Goal: Task Accomplishment & Management: Complete application form

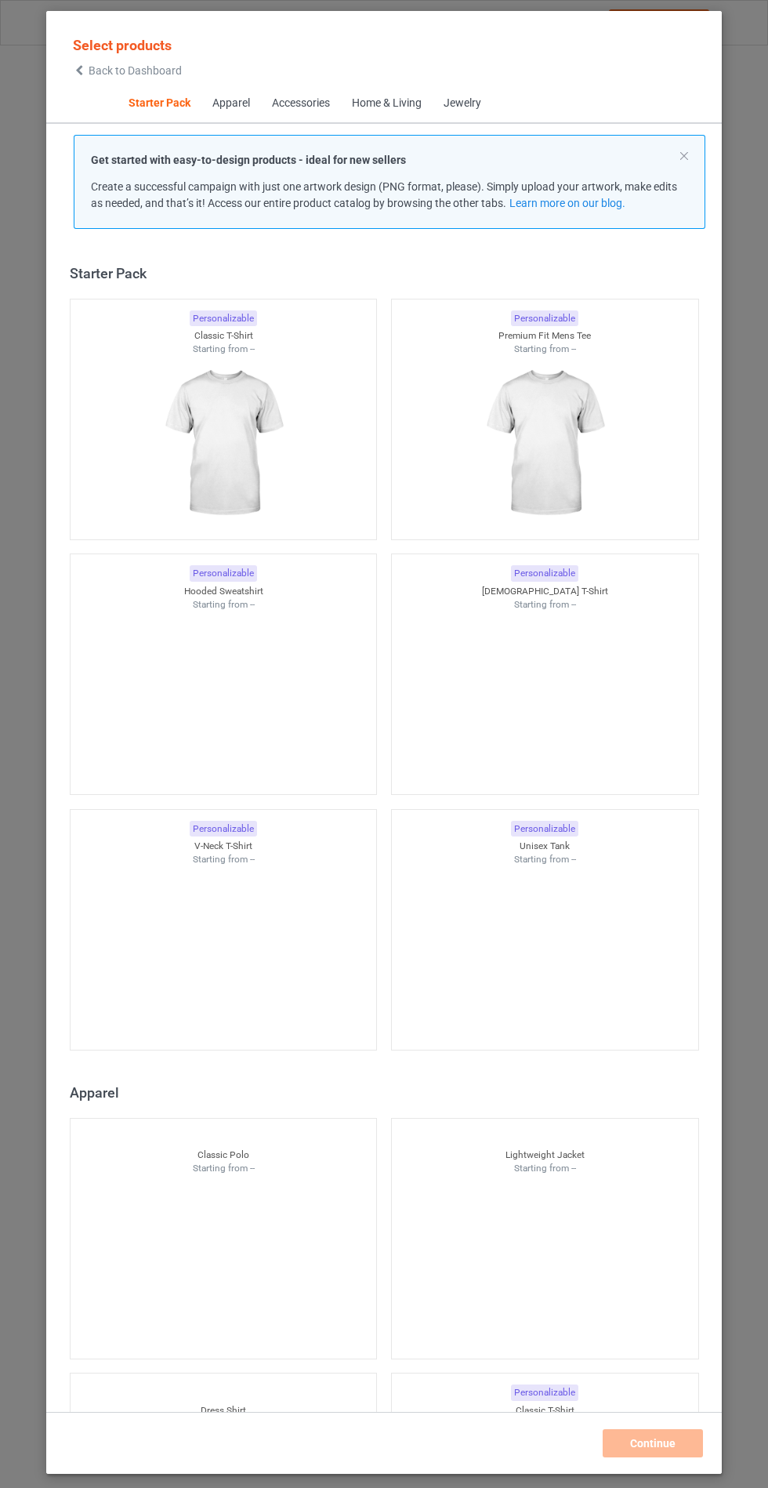
scroll to position [19, 0]
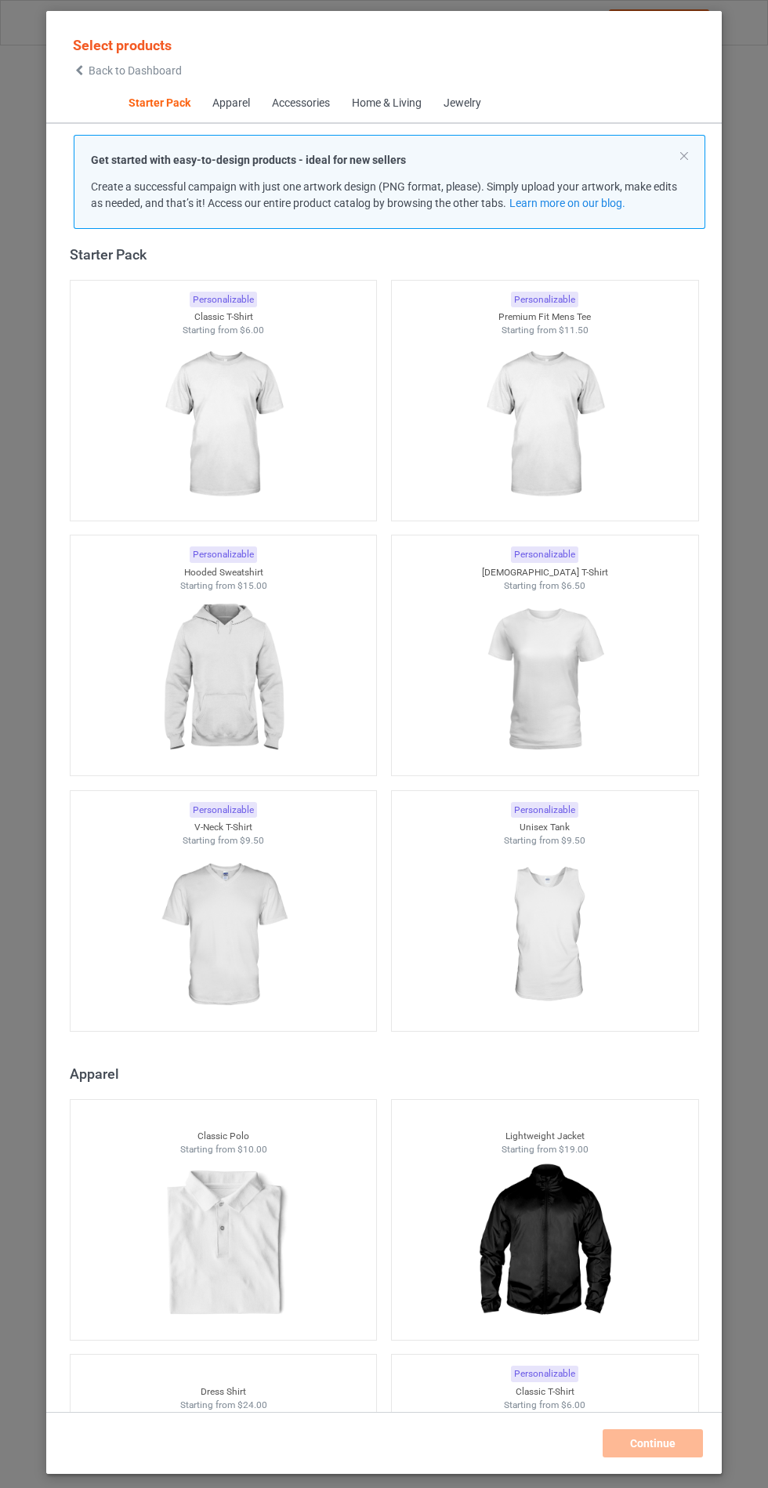
click at [215, 700] on img at bounding box center [223, 680] width 140 height 176
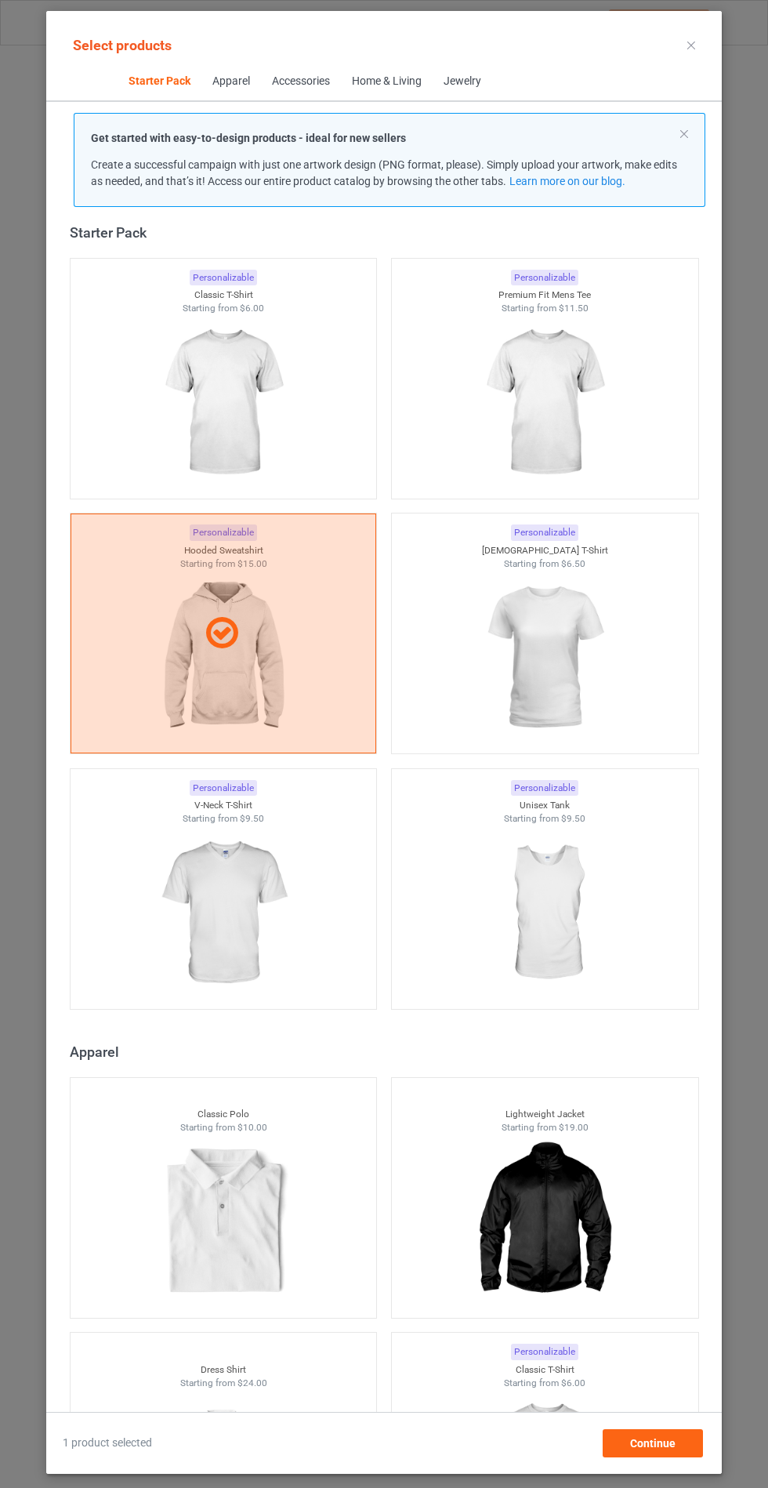
scroll to position [91, 0]
click at [661, 1446] on span "Continue" at bounding box center [652, 1443] width 45 height 13
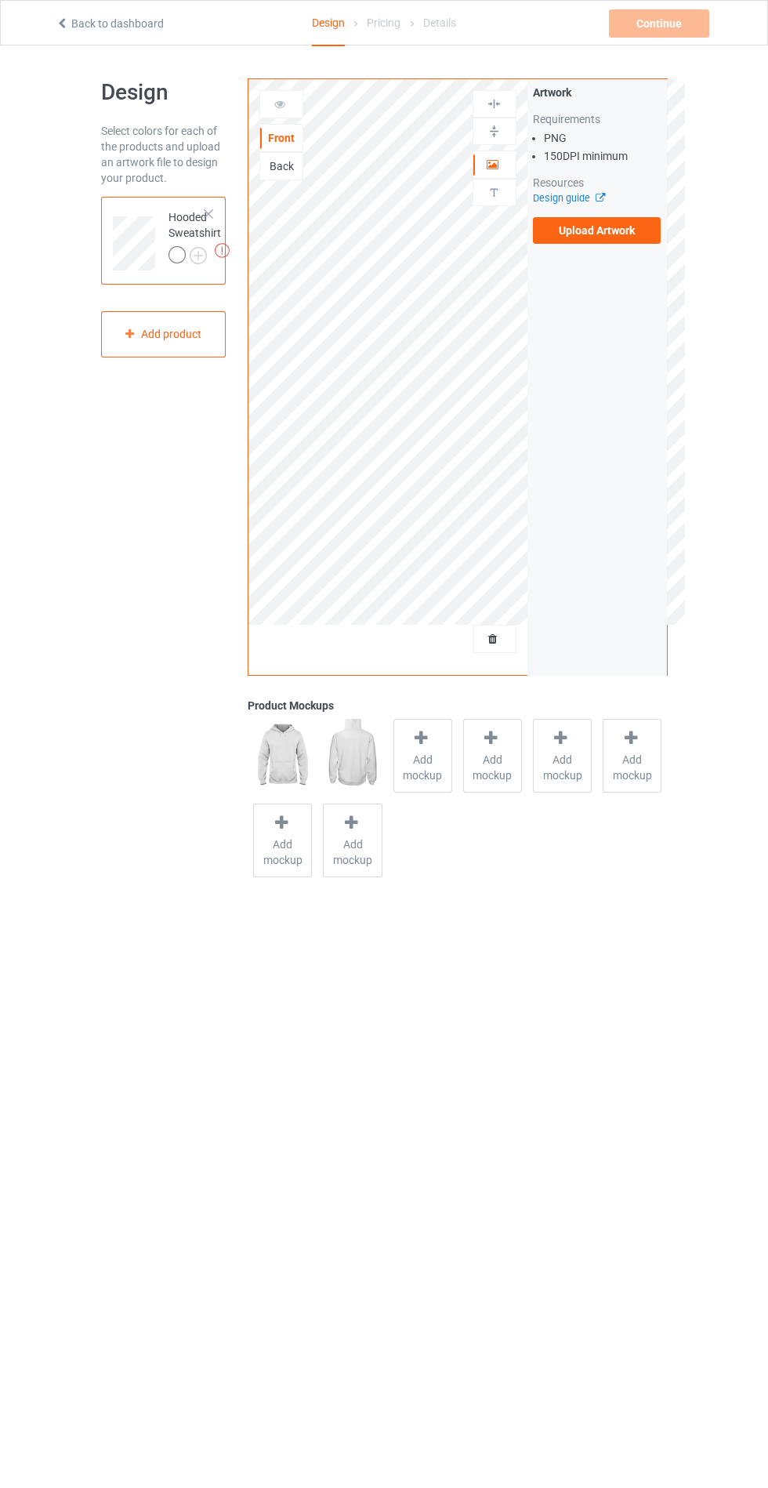
click at [413, 742] on icon at bounding box center [421, 738] width 20 height 16
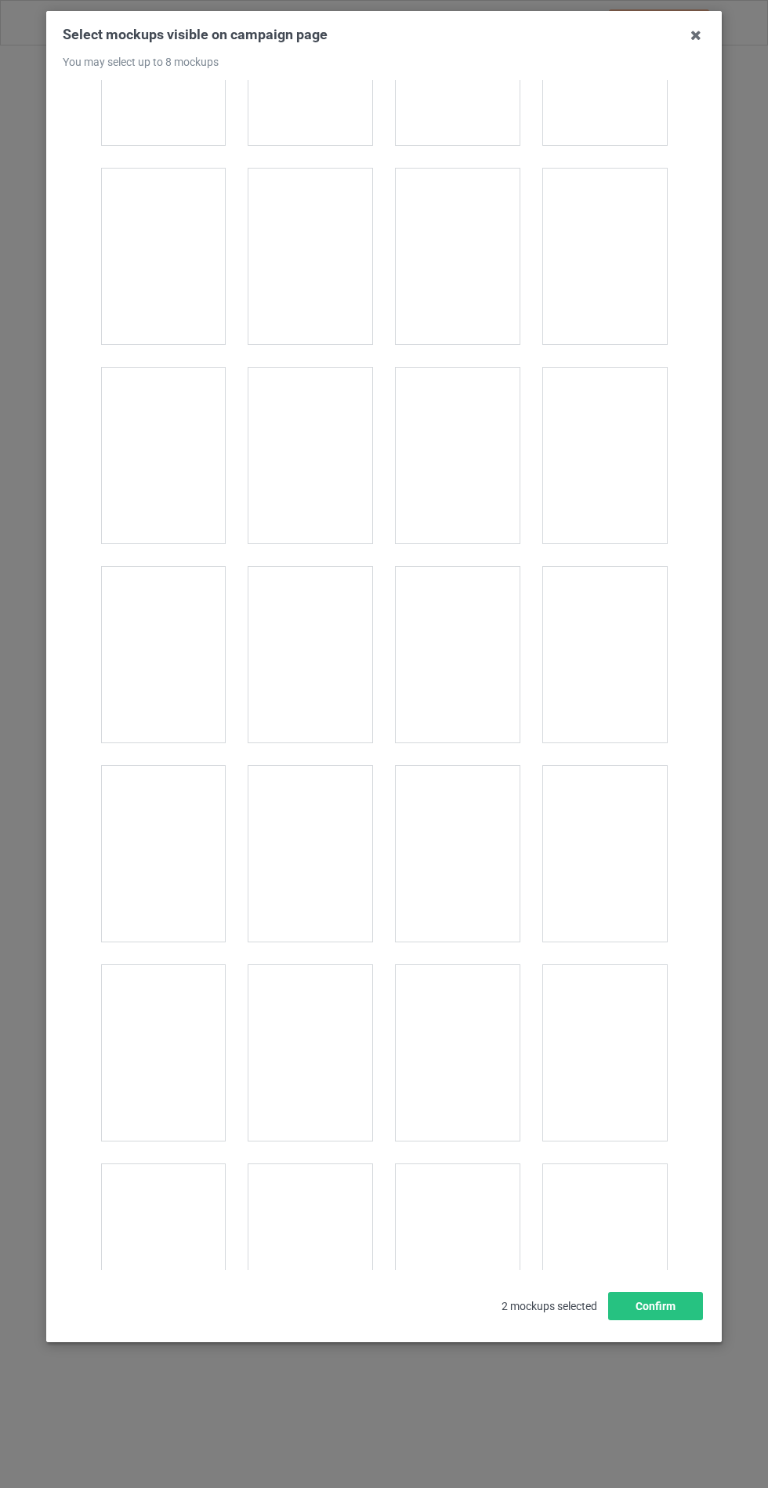
scroll to position [12650, 0]
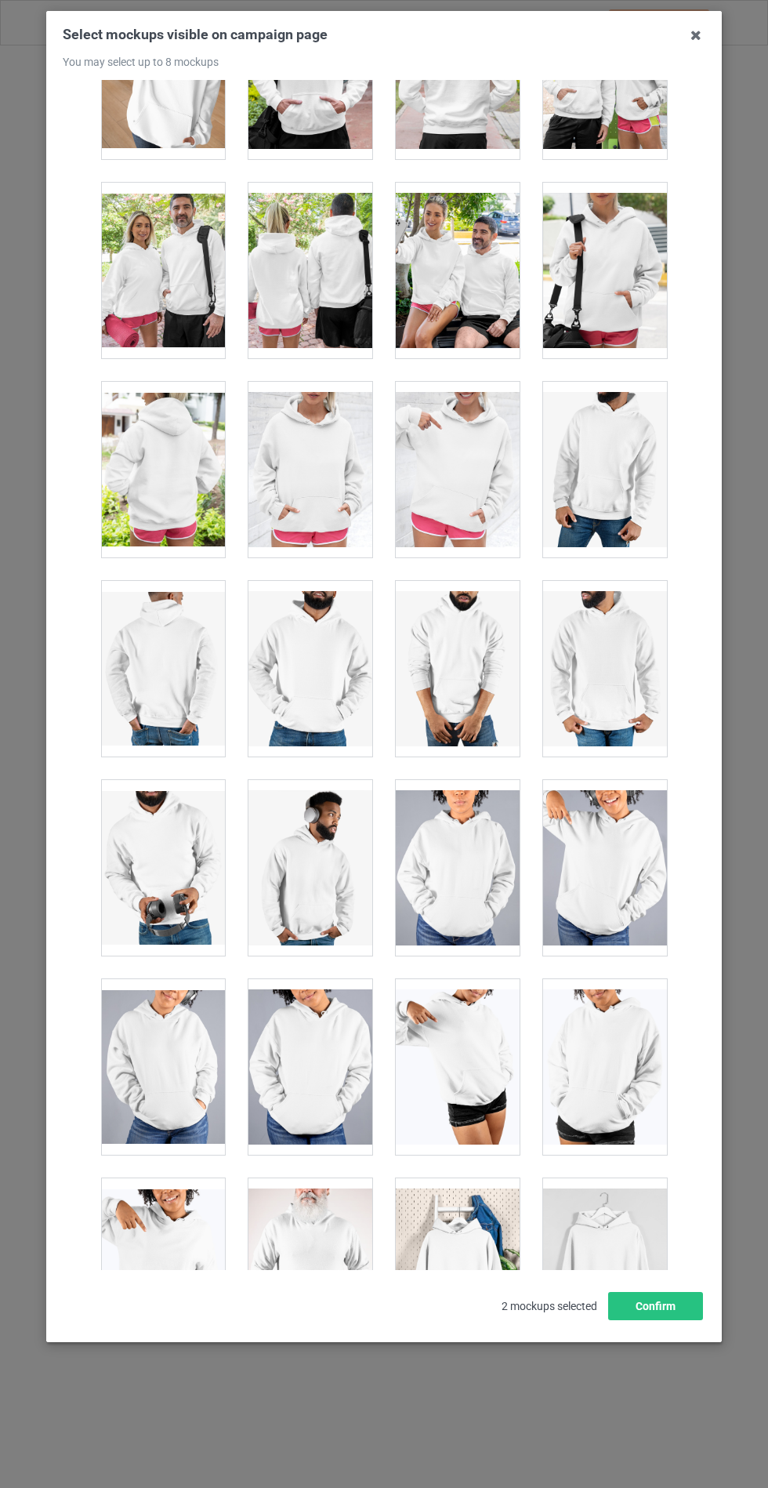
click at [306, 494] on div at bounding box center [310, 470] width 124 height 176
click at [645, 1320] on button "Confirm" at bounding box center [655, 1306] width 95 height 28
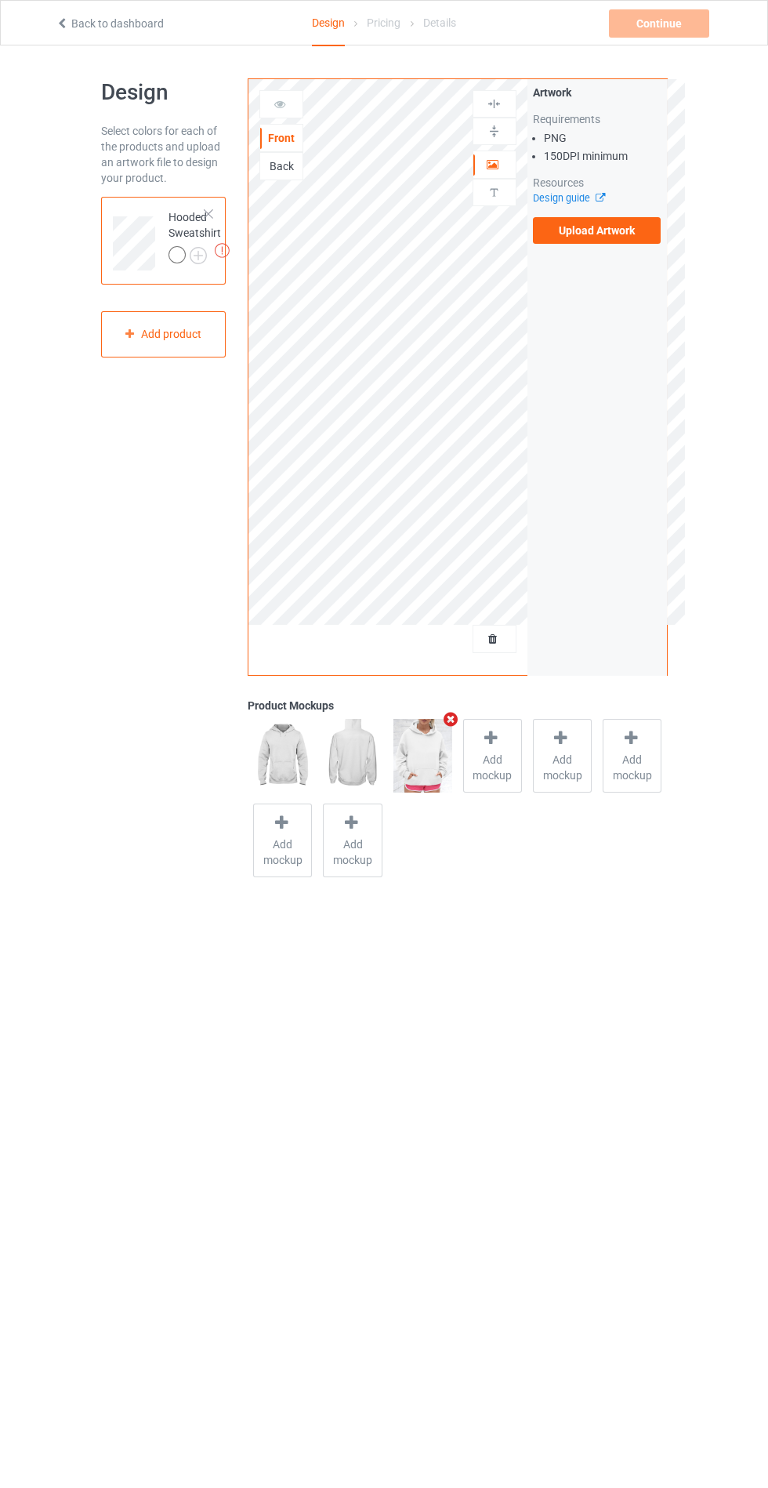
click at [0, 0] on img at bounding box center [0, 0] width 0 height 0
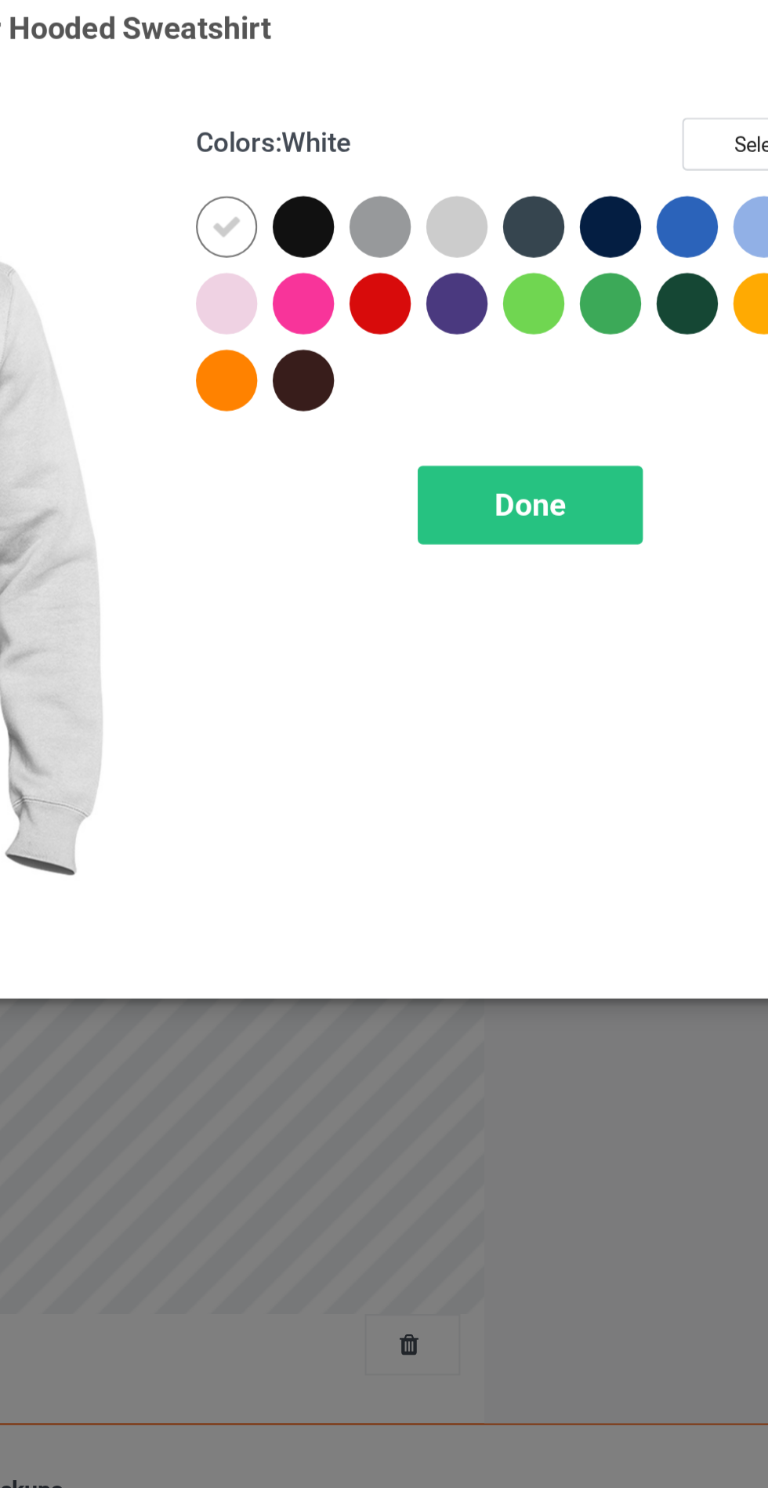
click at [447, 132] on div at bounding box center [444, 125] width 28 height 28
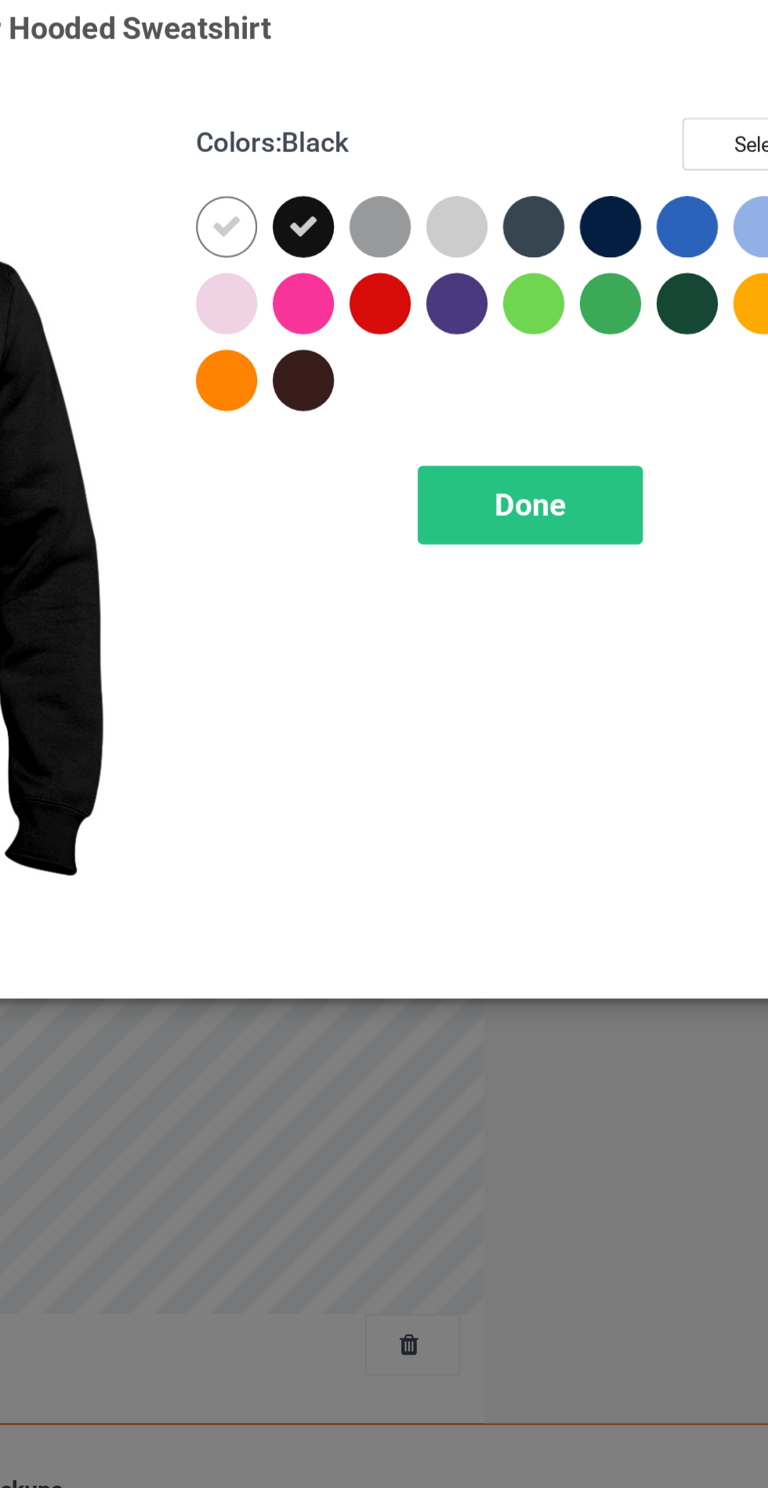
click at [443, 200] on div at bounding box center [444, 196] width 28 height 28
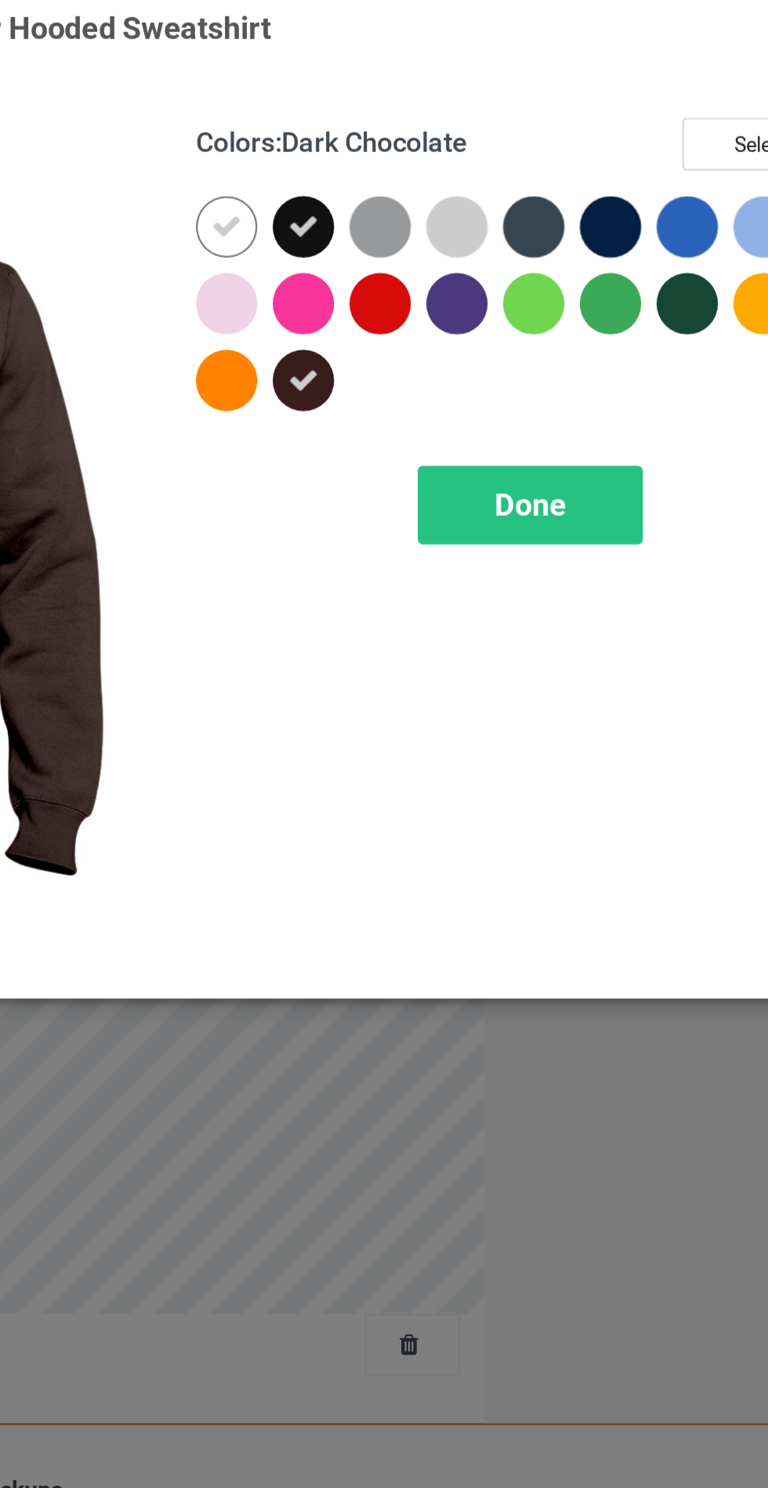
click at [516, 162] on div at bounding box center [515, 161] width 28 height 28
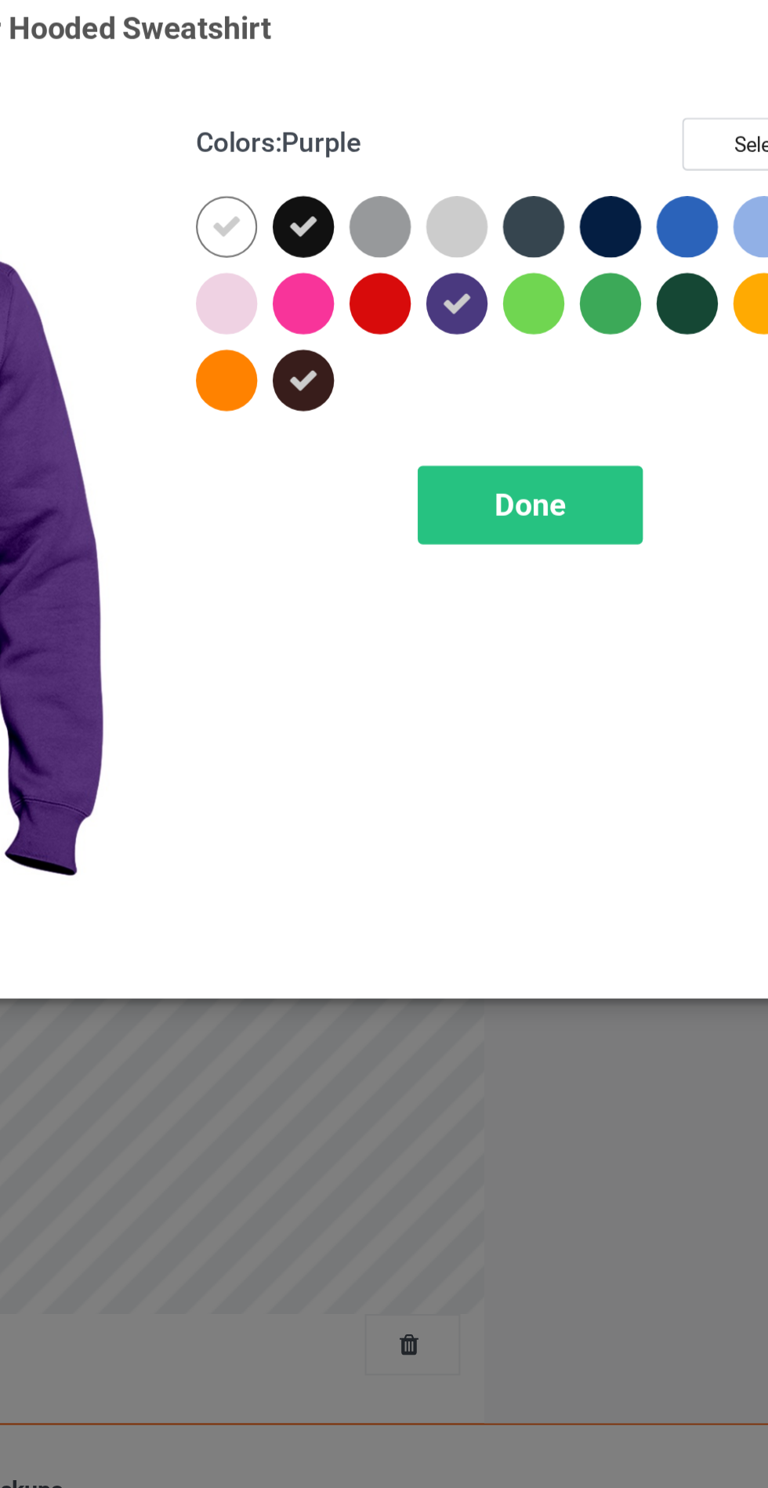
click at [545, 118] on div at bounding box center [550, 125] width 28 height 28
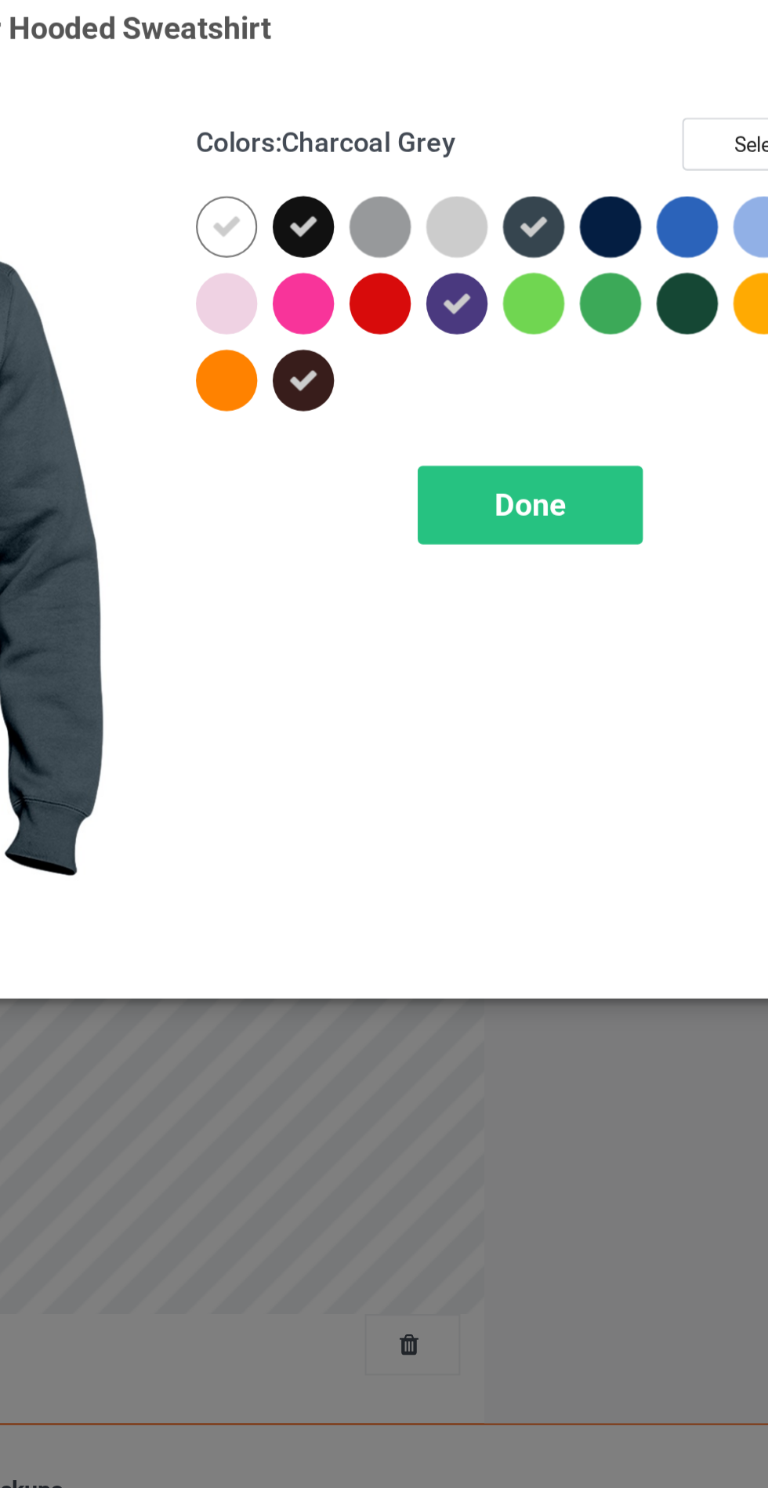
click at [588, 130] on div at bounding box center [585, 125] width 28 height 28
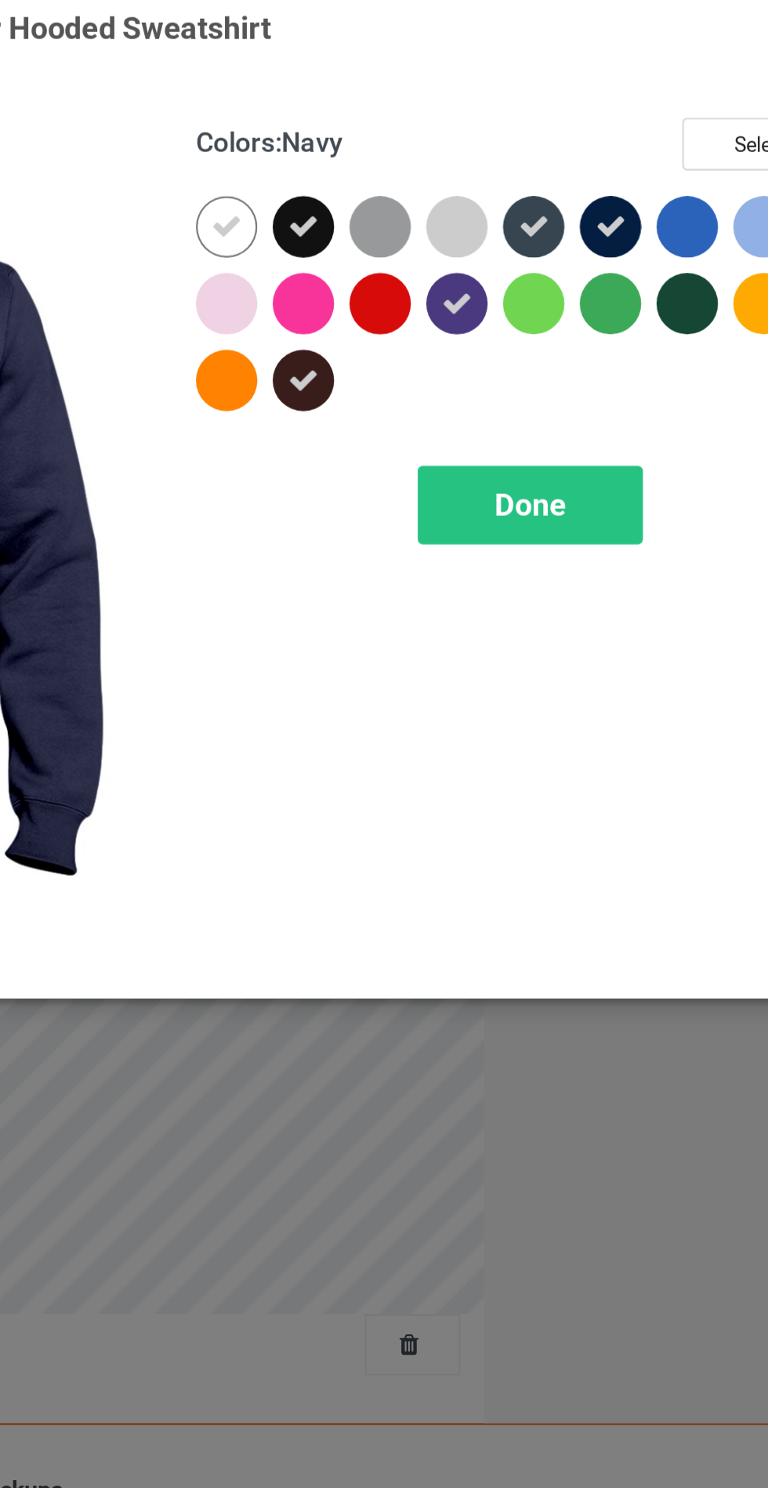
click at [558, 270] on div "Done" at bounding box center [548, 253] width 103 height 36
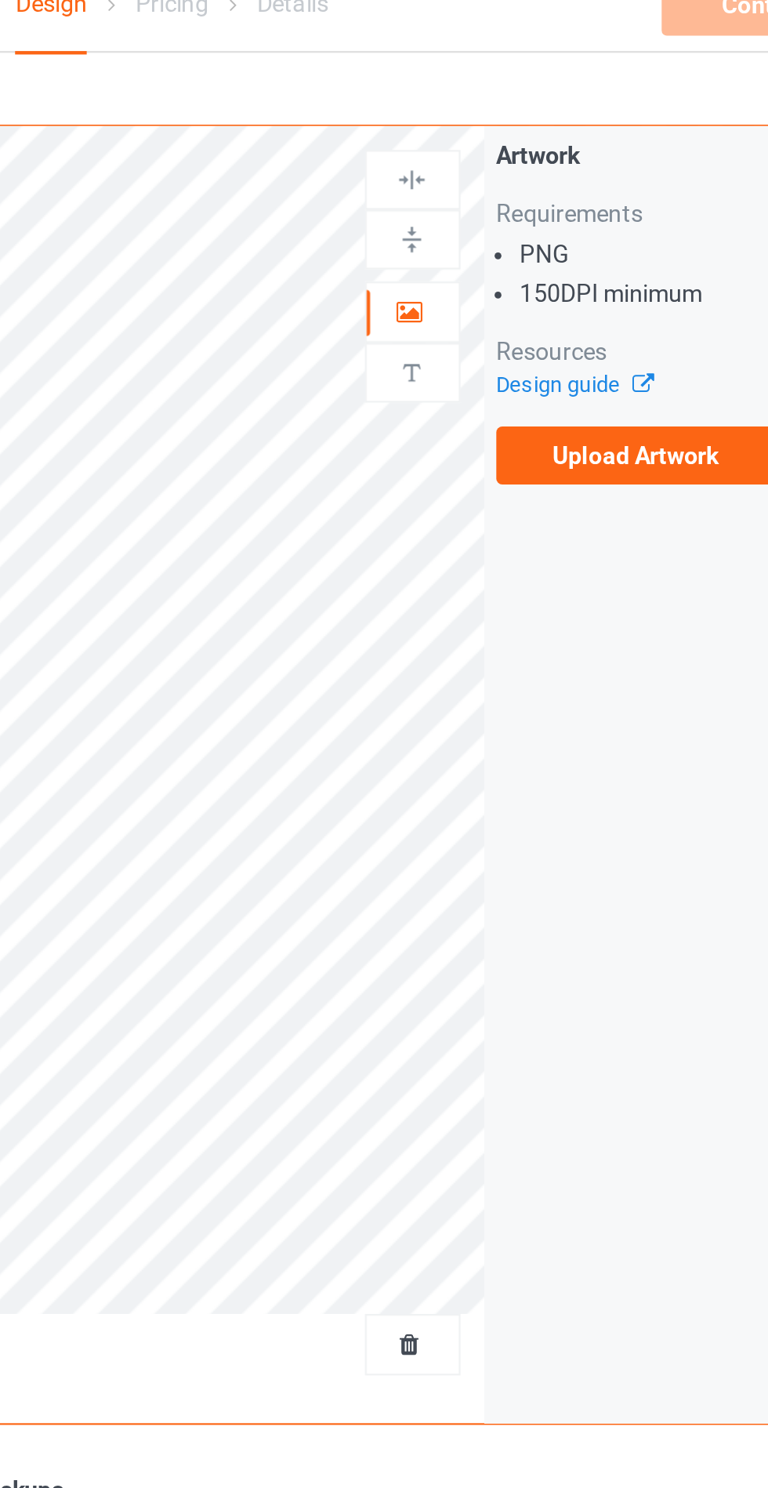
click at [603, 227] on label "Upload Artwork" at bounding box center [597, 230] width 129 height 27
click at [0, 0] on input "Upload Artwork" at bounding box center [0, 0] width 0 height 0
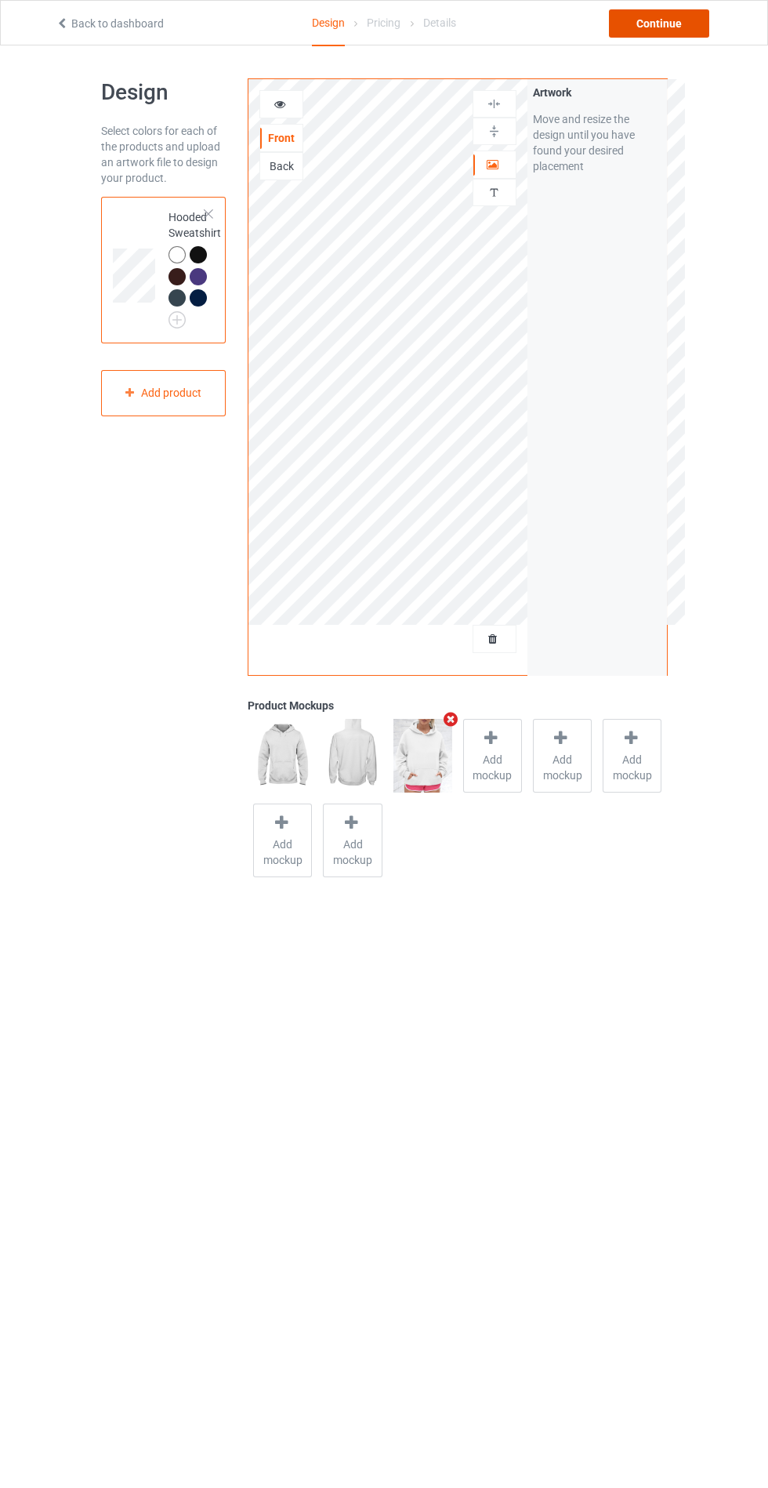
click at [661, 29] on div "Continue" at bounding box center [659, 23] width 100 height 28
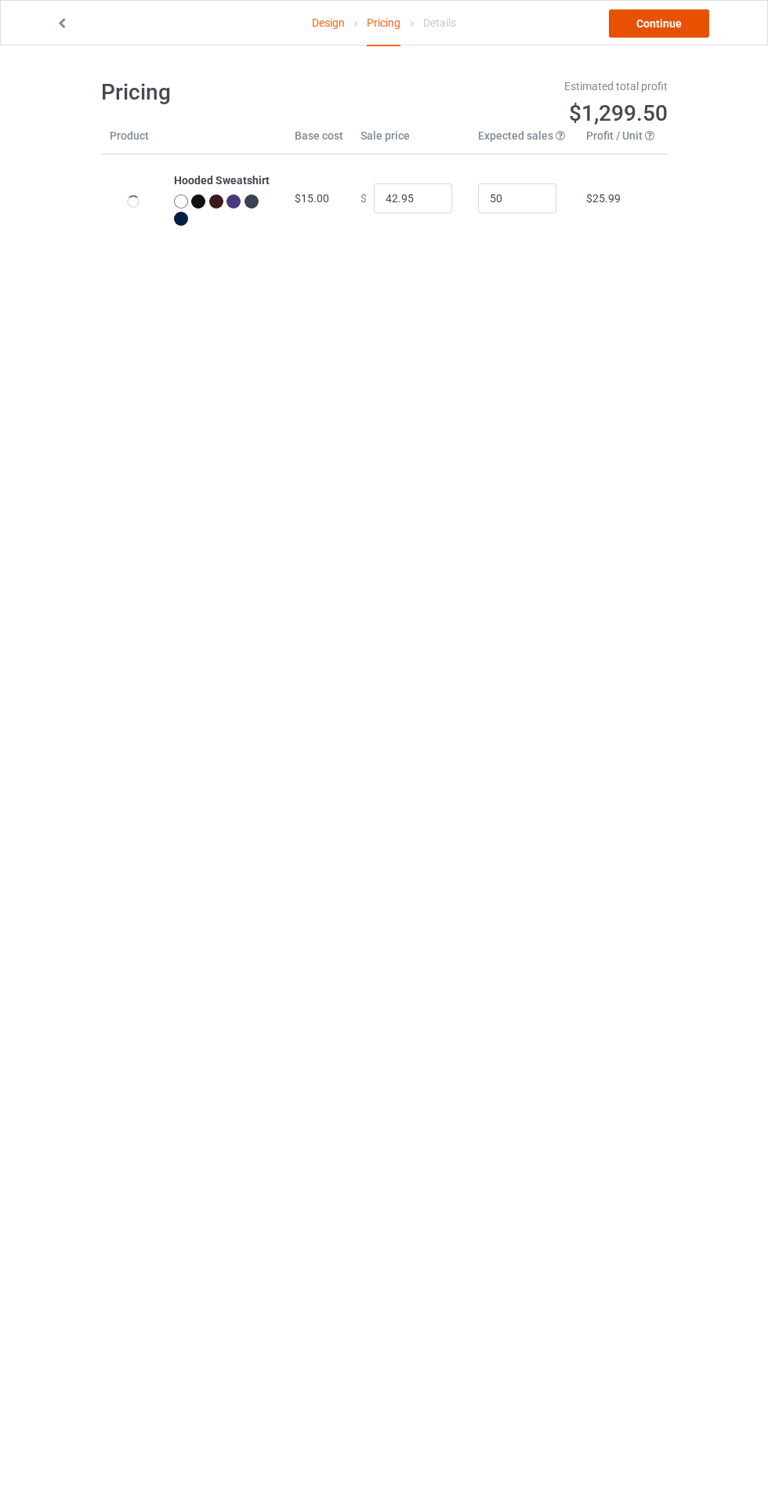
click at [683, 20] on link "Continue" at bounding box center [659, 23] width 100 height 28
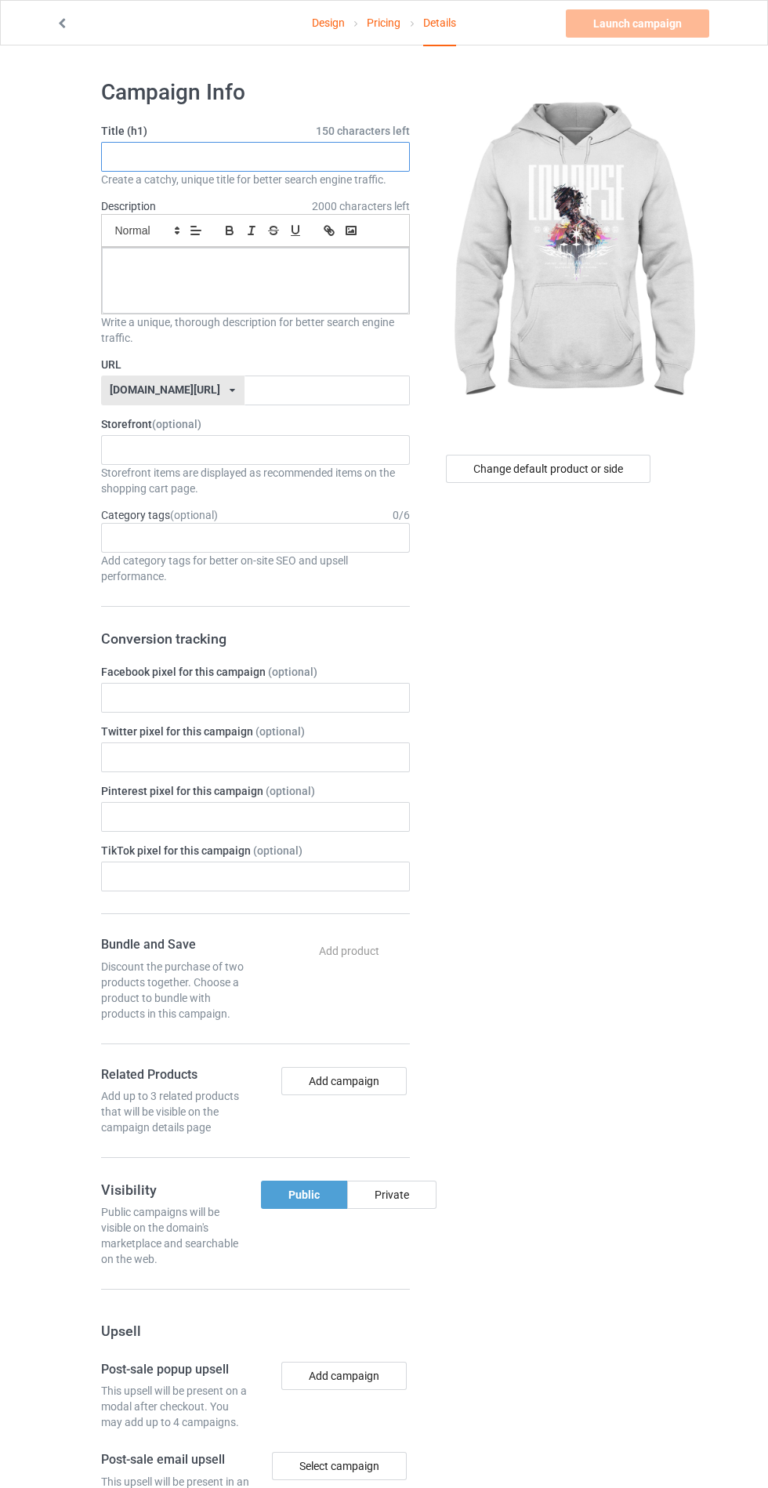
click at [341, 161] on input "text" at bounding box center [255, 157] width 309 height 30
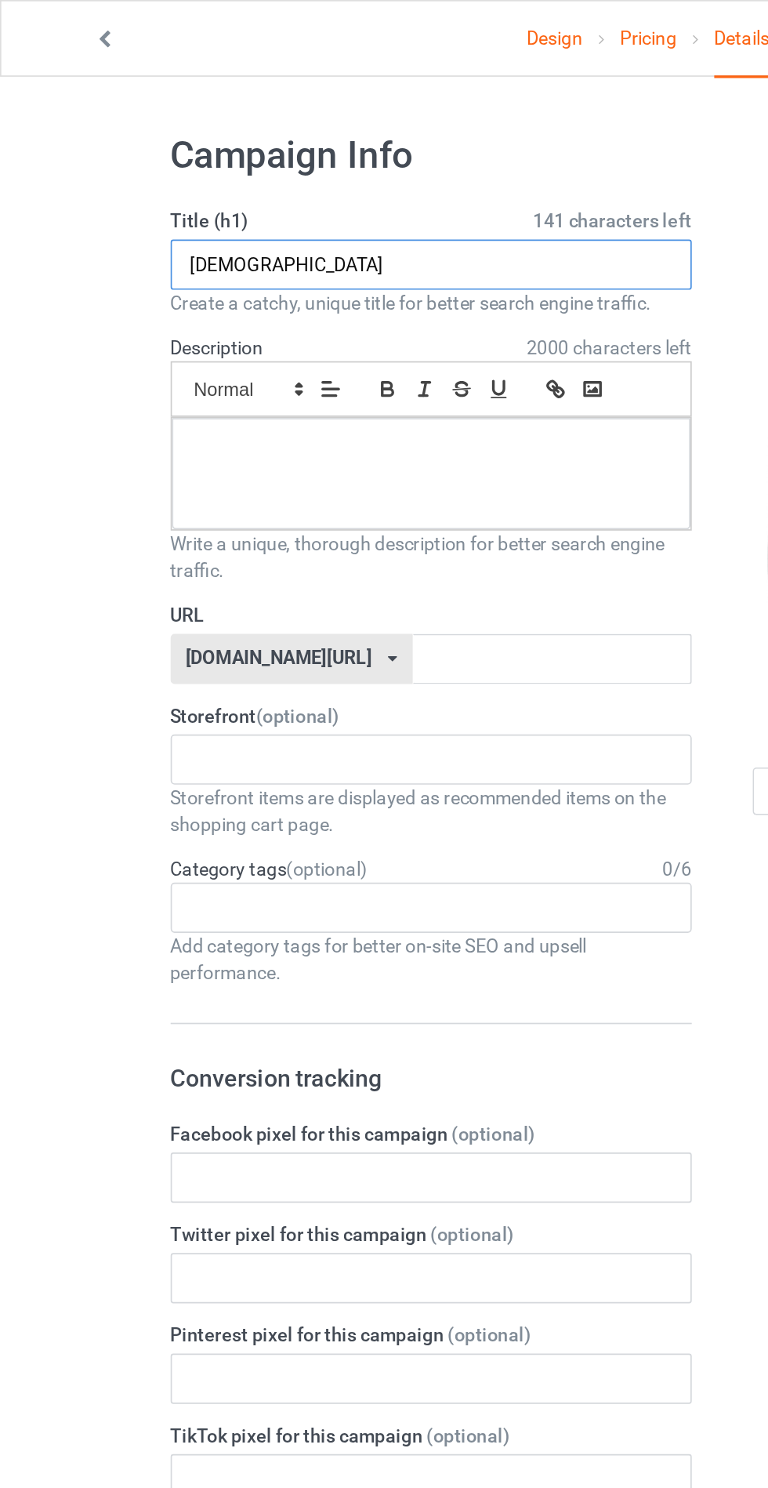
type input "[DEMOGRAPHIC_DATA]"
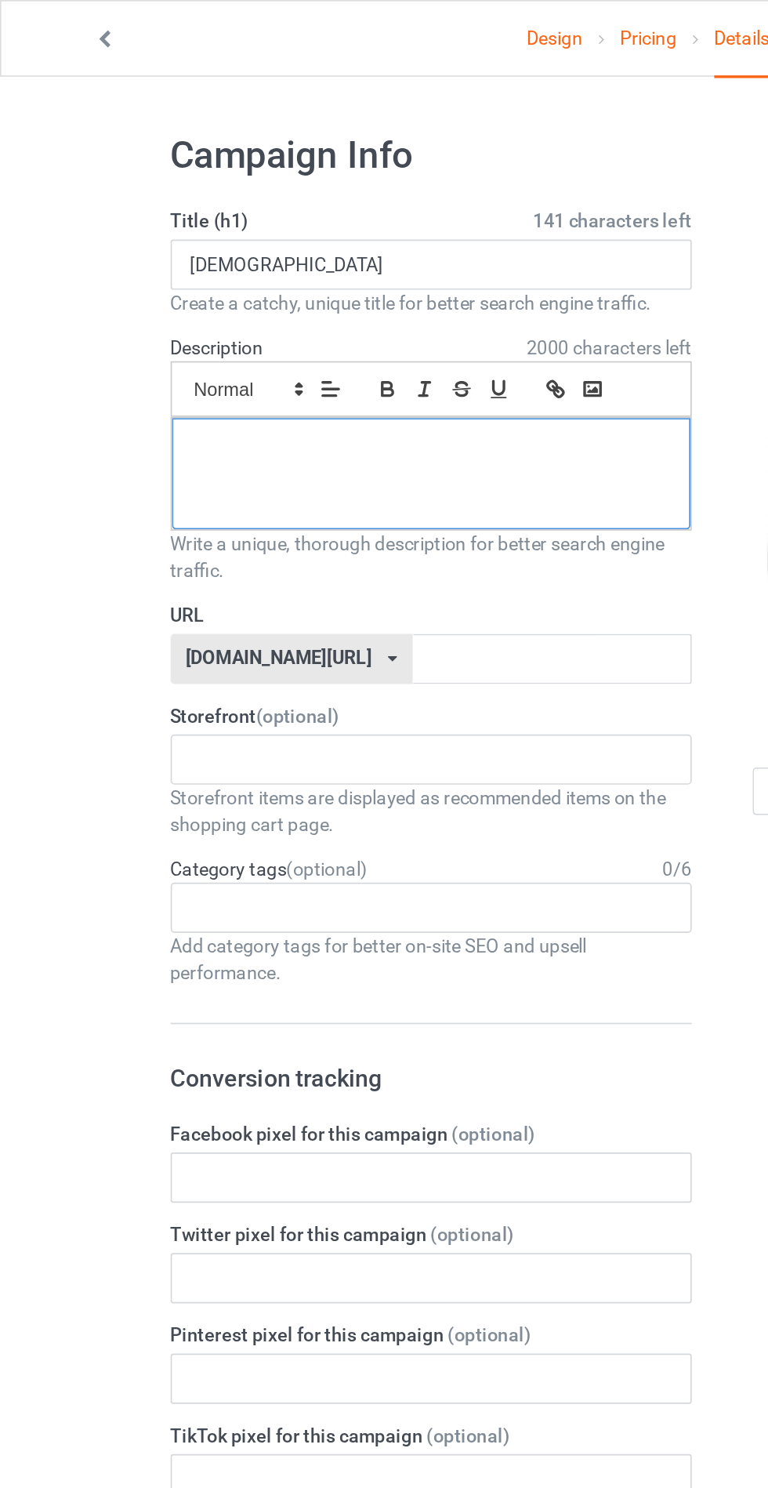
click at [140, 279] on div at bounding box center [255, 281] width 307 height 66
click at [336, 392] on input "text" at bounding box center [327, 390] width 165 height 30
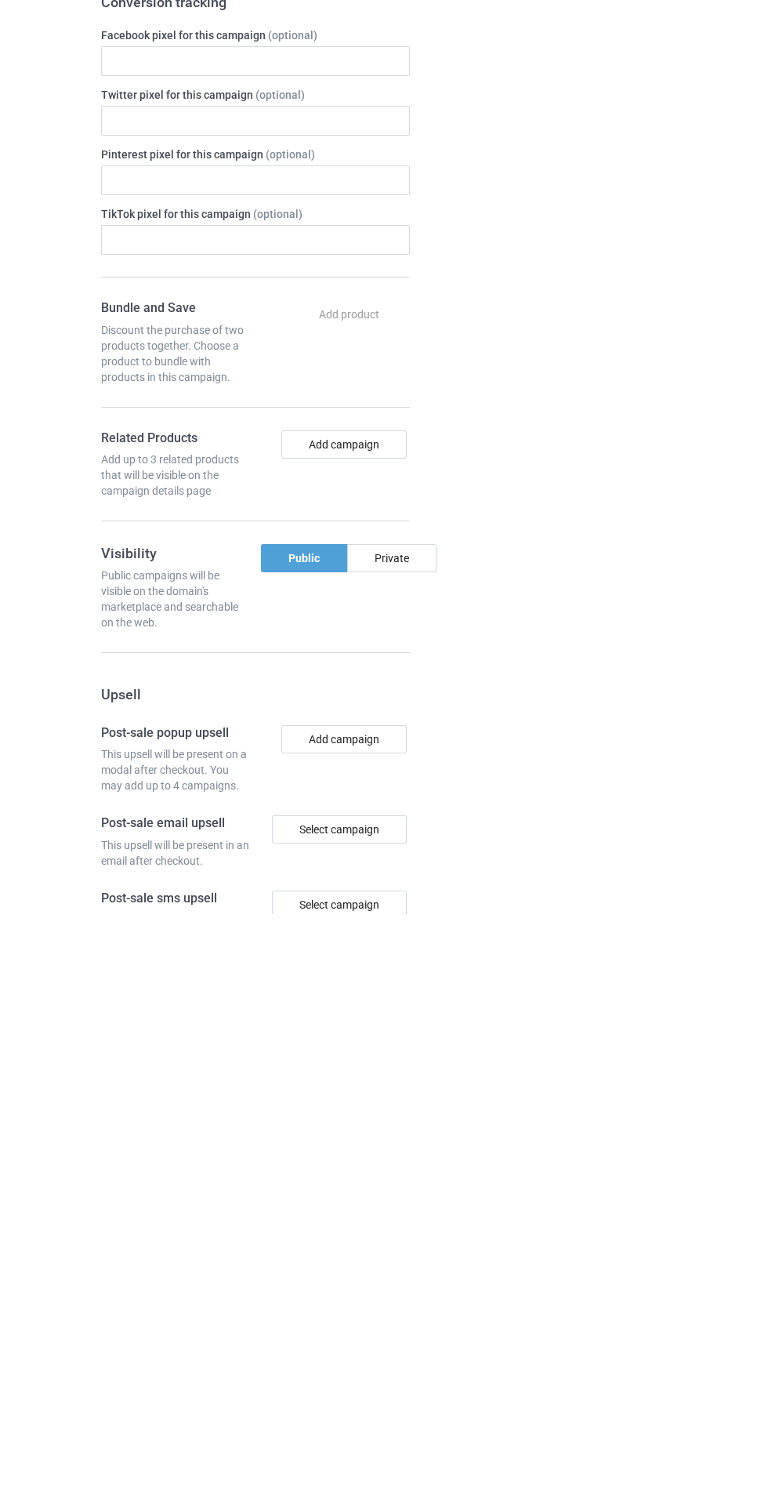
type input "Asgztzhshzh"
click at [424, 1141] on div "Change default product or side" at bounding box center [550, 890] width 258 height 1770
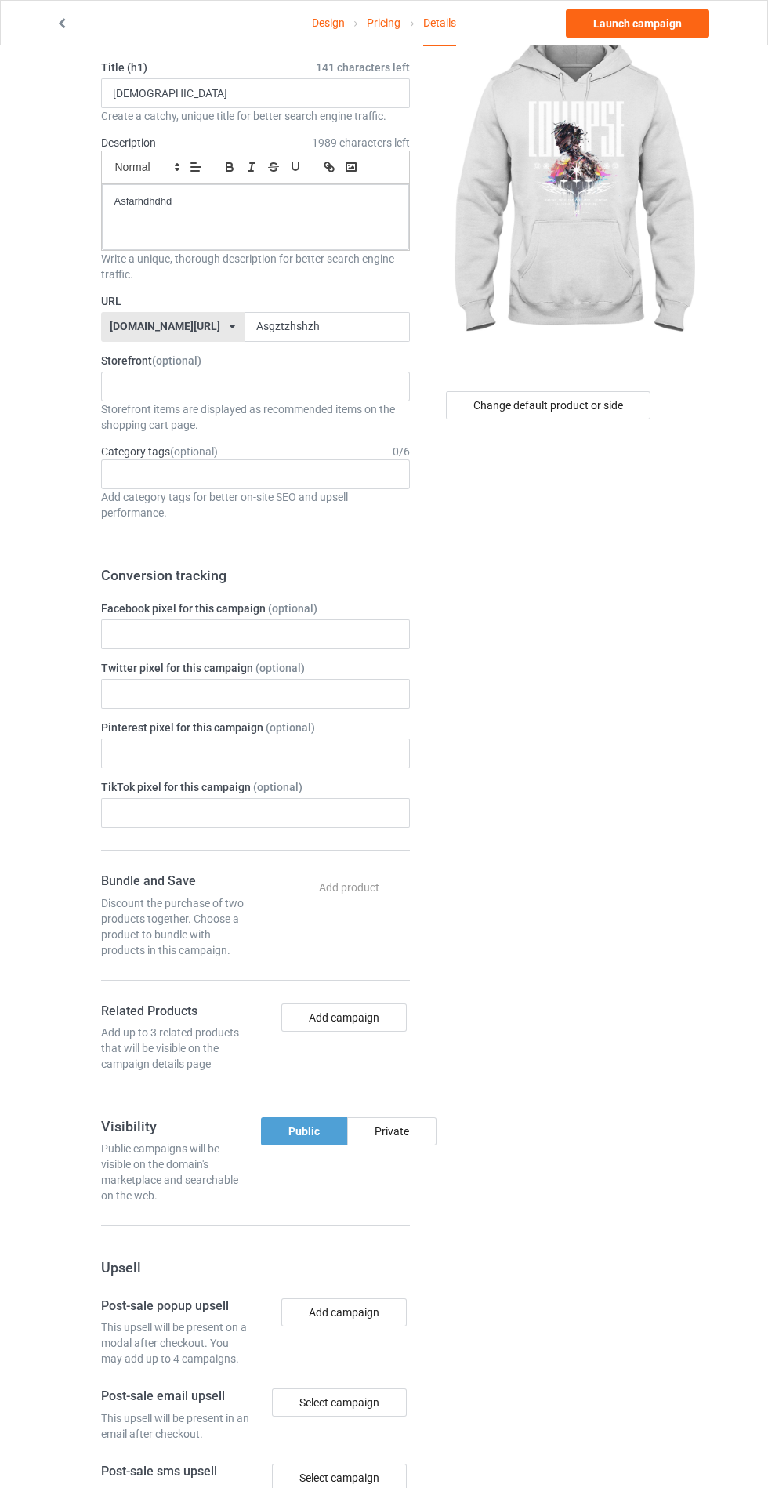
click at [392, 1130] on div "Private" at bounding box center [391, 1131] width 89 height 28
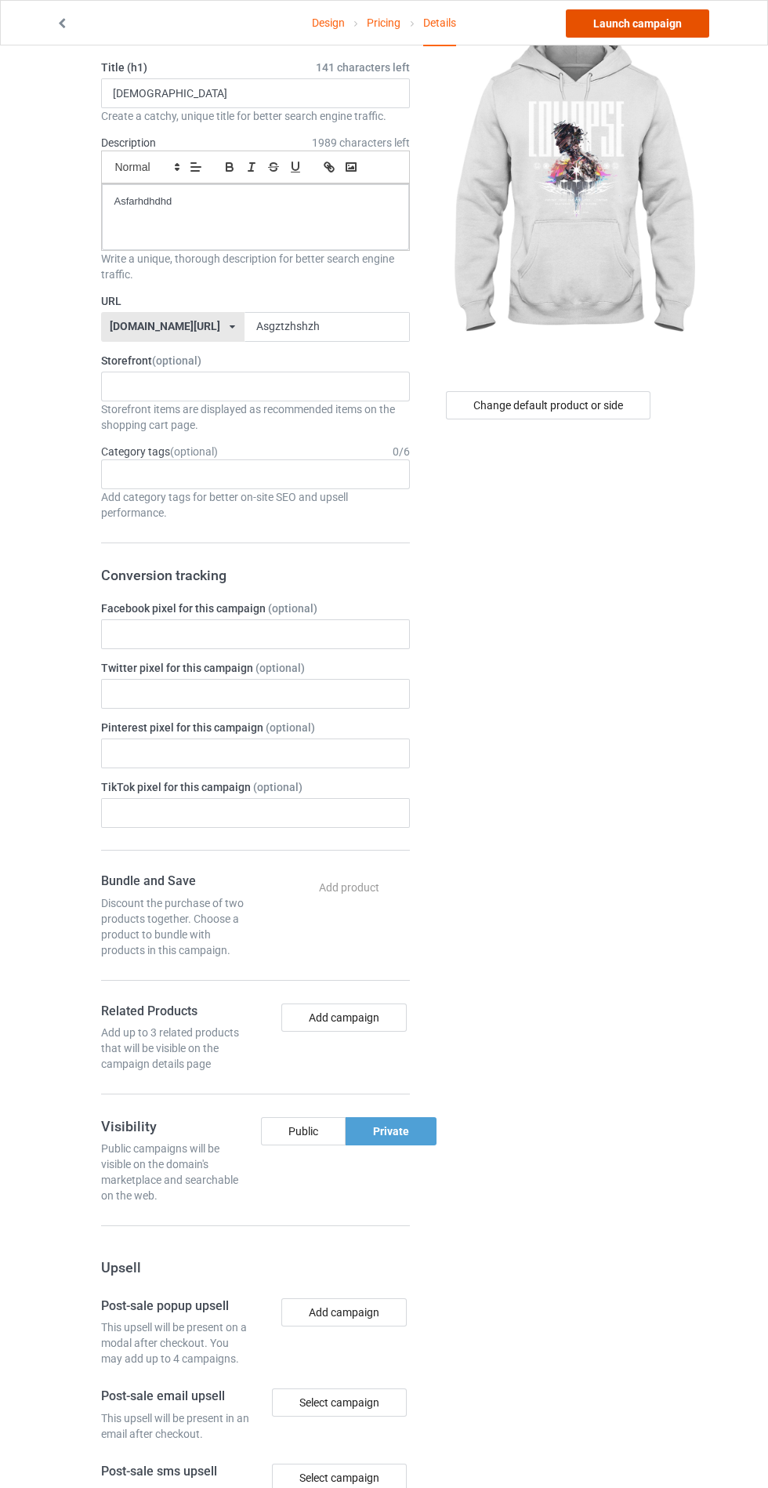
click at [672, 15] on link "Launch campaign" at bounding box center [637, 23] width 143 height 28
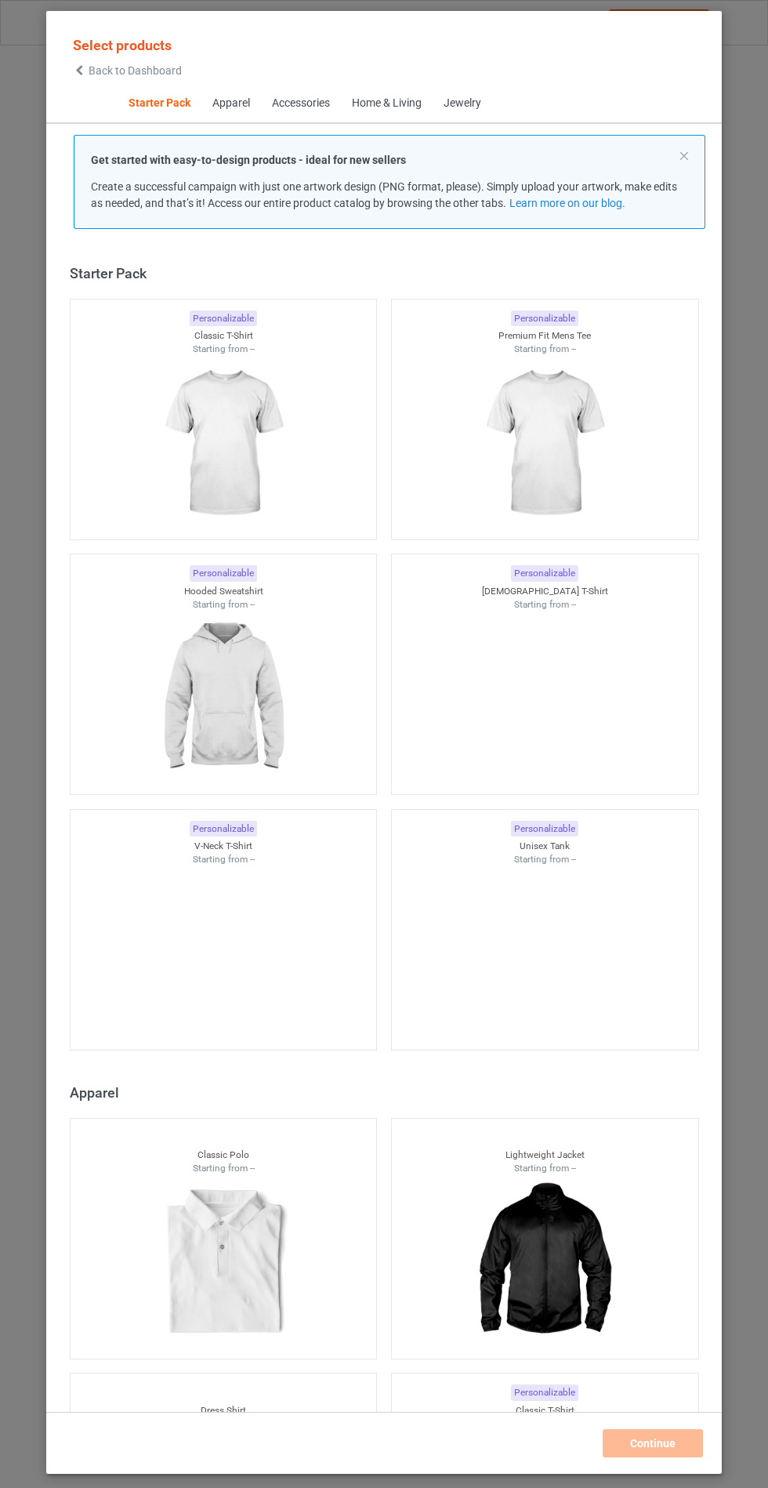
scroll to position [19, 0]
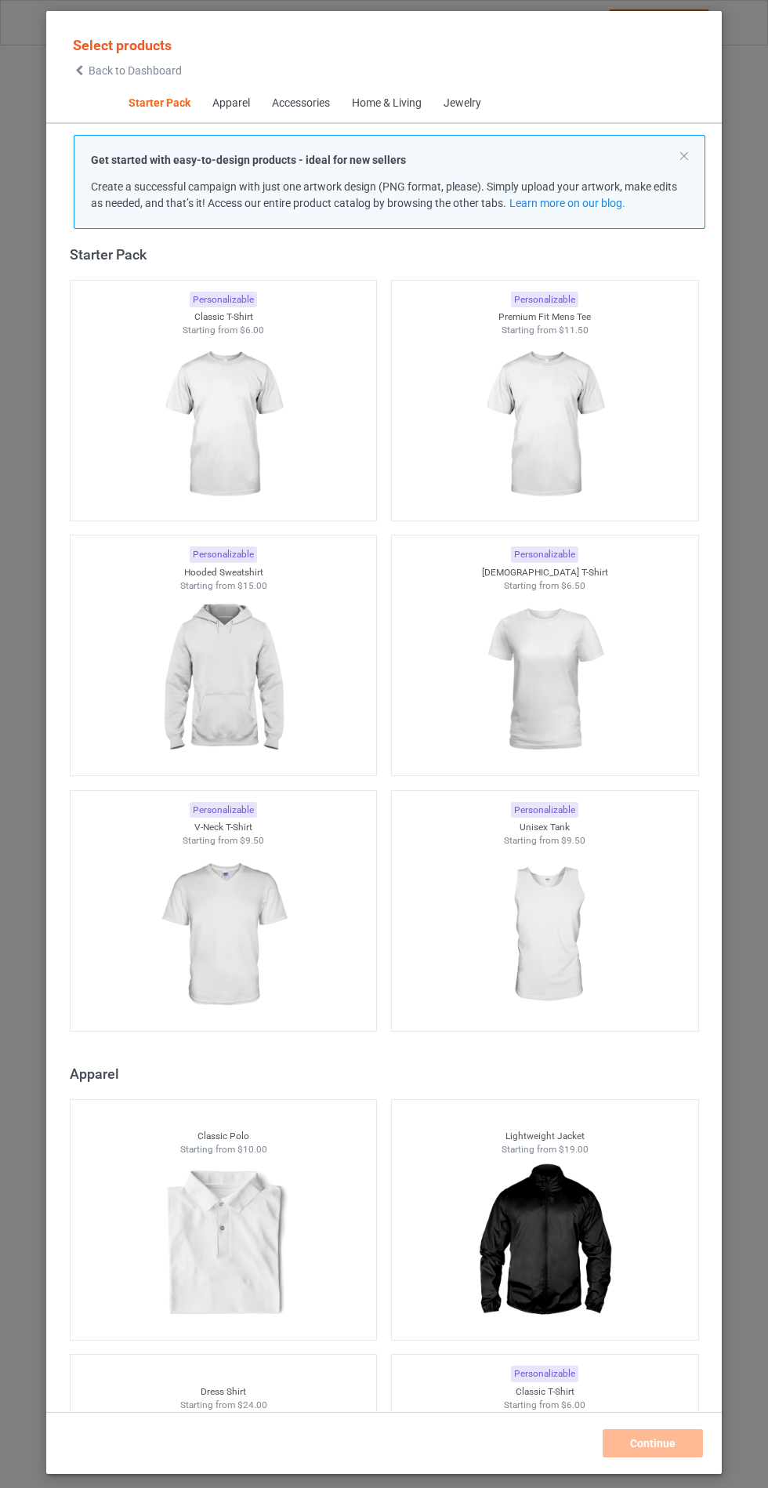
click at [276, 664] on img at bounding box center [223, 680] width 140 height 176
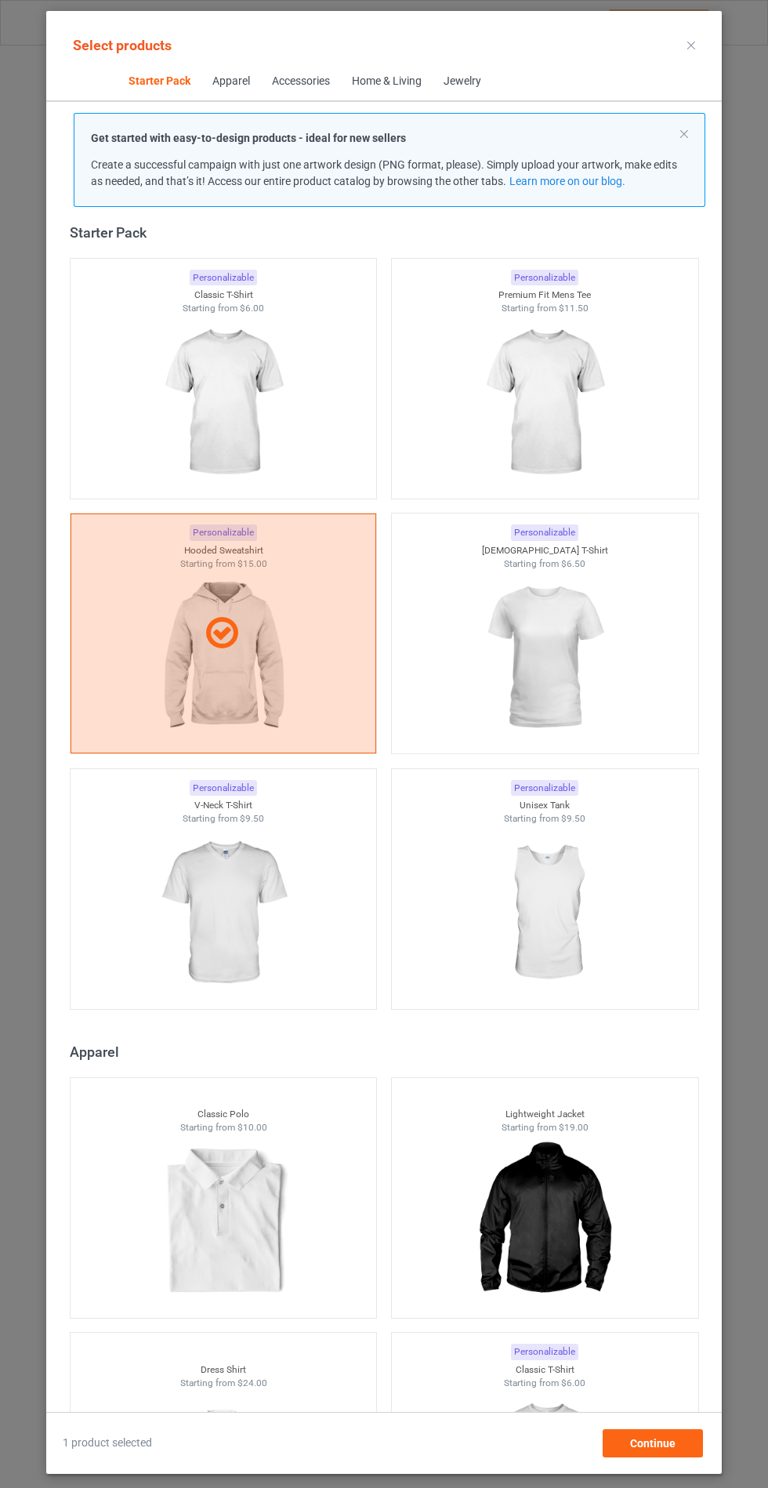
scroll to position [91, 0]
click at [664, 1449] on span "Continue" at bounding box center [652, 1443] width 45 height 13
